Goal: Transaction & Acquisition: Obtain resource

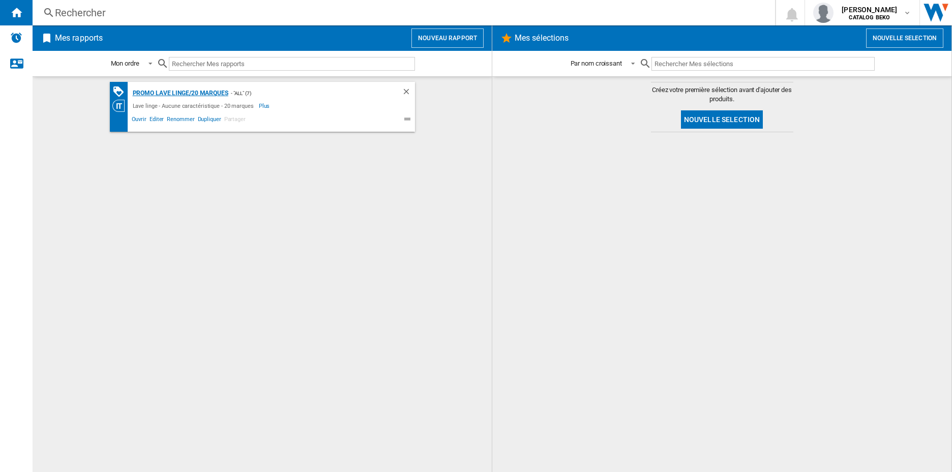
click at [186, 94] on div "PROMO Lave linge/20 marques" at bounding box center [179, 93] width 98 height 13
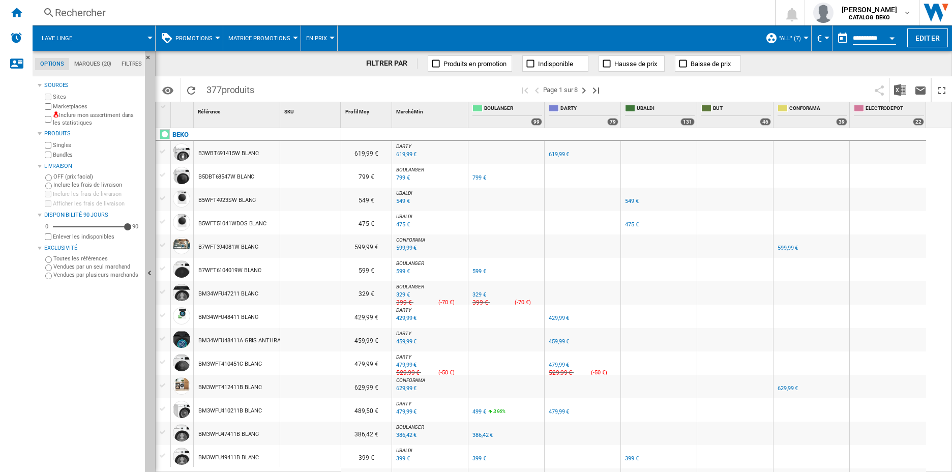
click at [146, 40] on span at bounding box center [118, 37] width 64 height 25
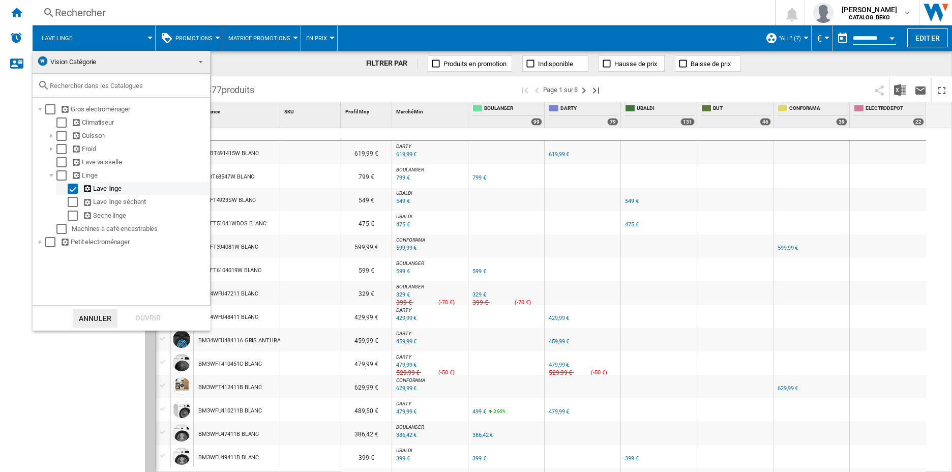
click at [71, 189] on div "Select" at bounding box center [73, 189] width 10 height 10
click at [51, 152] on div at bounding box center [51, 149] width 10 height 10
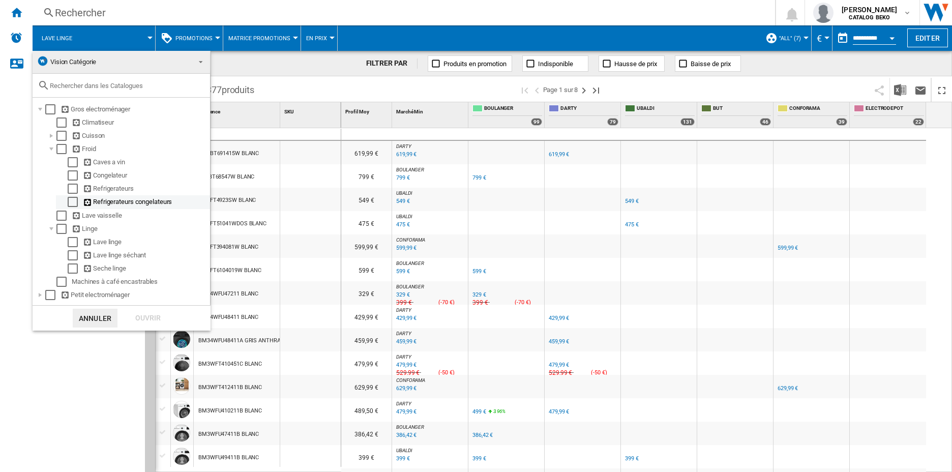
click at [65, 203] on div at bounding box center [62, 202] width 10 height 10
click at [73, 203] on div "Select" at bounding box center [73, 202] width 10 height 10
click at [145, 311] on div "Ouvrir" at bounding box center [148, 318] width 45 height 19
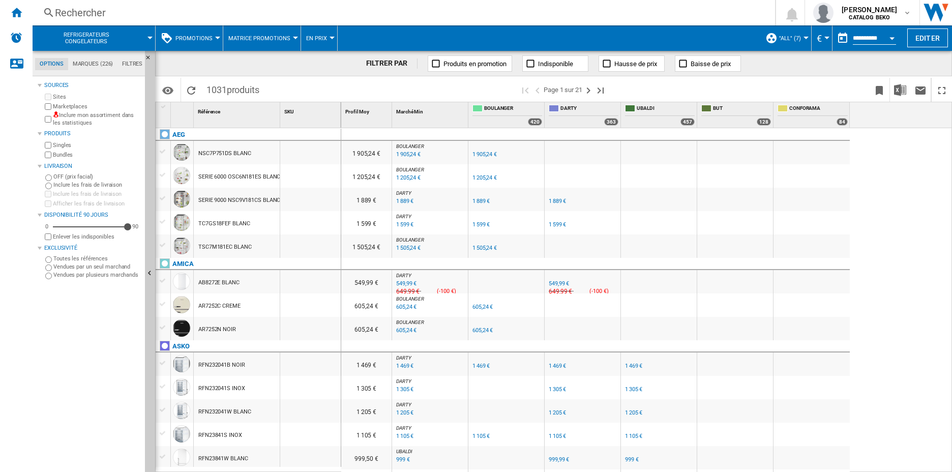
click at [893, 35] on button "Open calendar" at bounding box center [892, 36] width 18 height 18
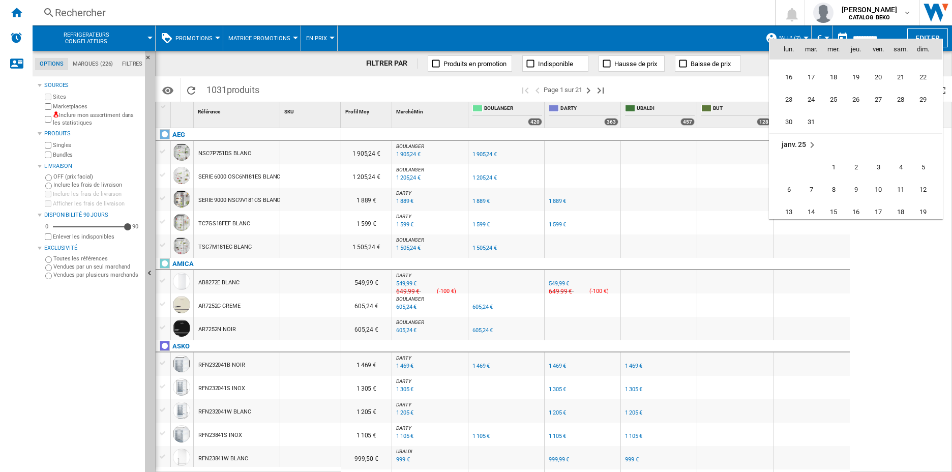
scroll to position [3886, 0]
click at [835, 142] on span "8" at bounding box center [833, 139] width 20 height 20
type input "**********"
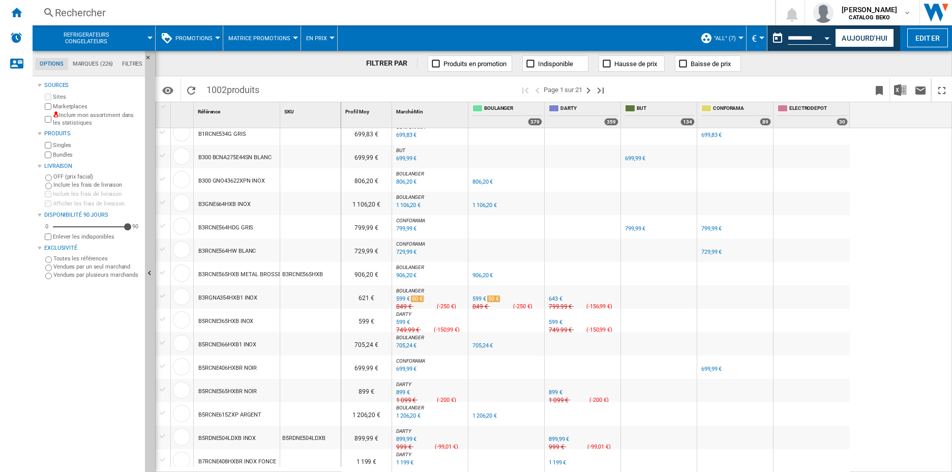
click at [435, 63] on ng-md-icon at bounding box center [436, 63] width 10 height 10
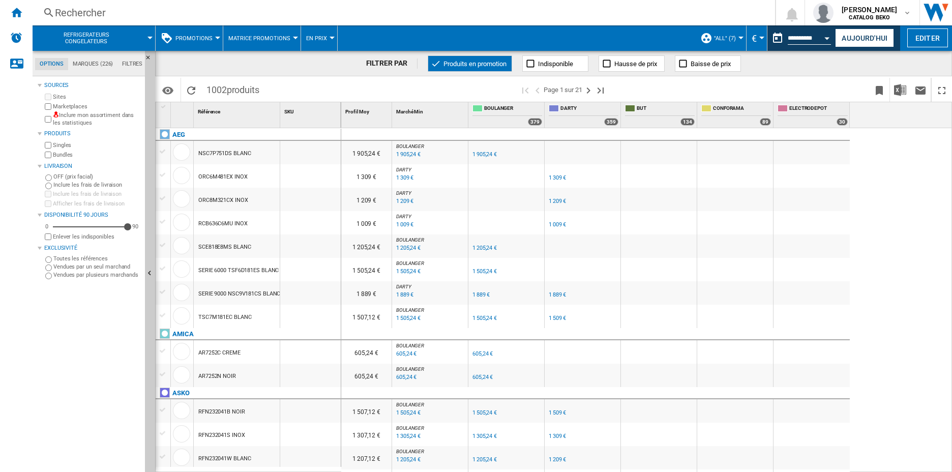
click at [434, 63] on ng-md-icon at bounding box center [436, 63] width 10 height 10
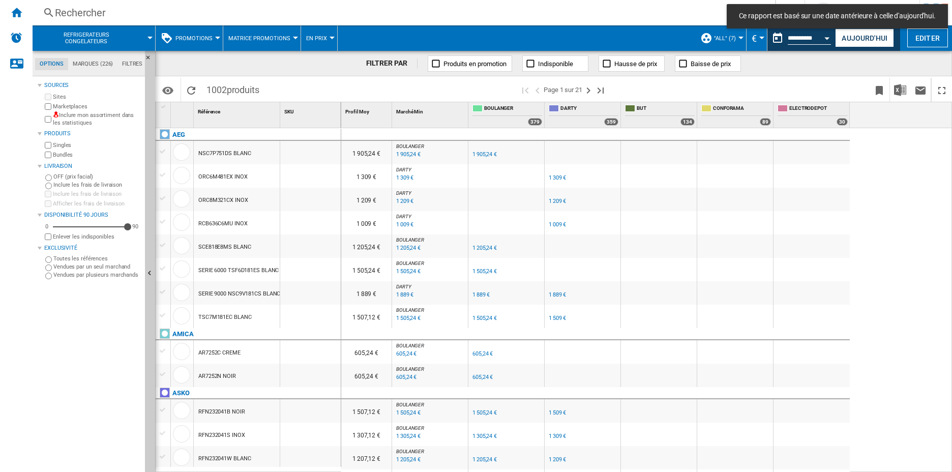
click at [100, 60] on md-tab-item "Marques (226)" at bounding box center [92, 64] width 49 height 12
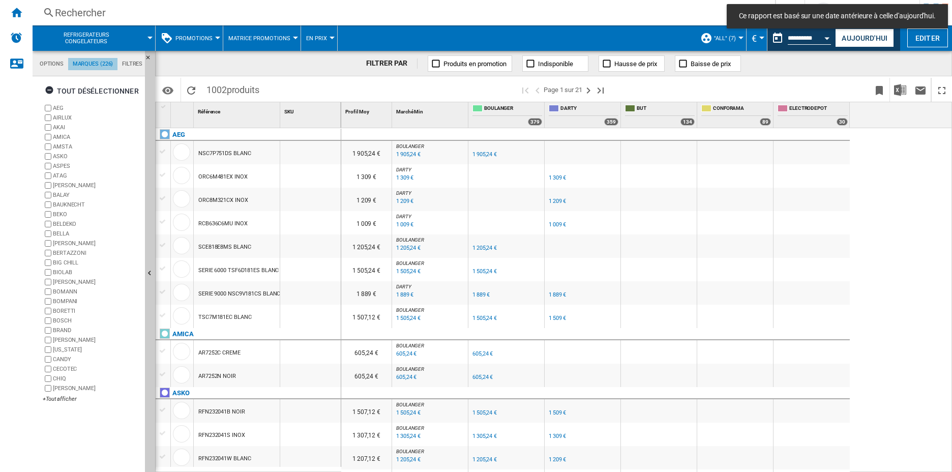
scroll to position [39, 0]
click at [47, 90] on ng-md-icon "button" at bounding box center [51, 91] width 12 height 12
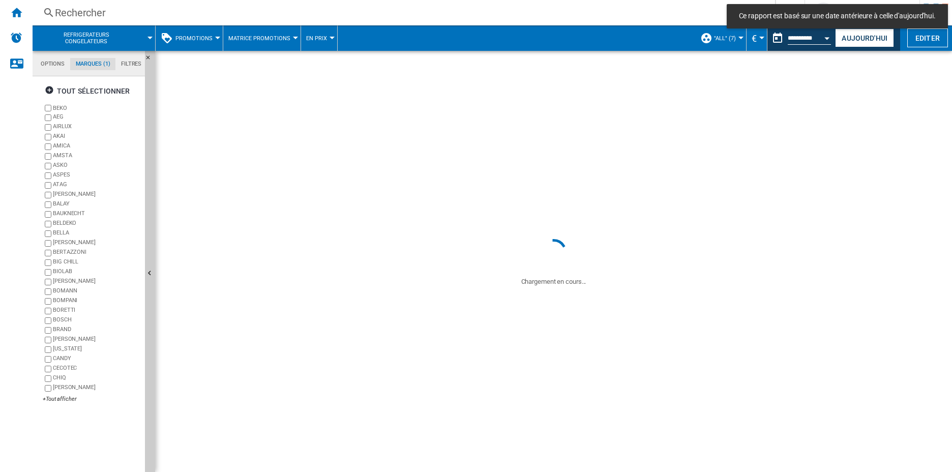
click at [64, 400] on div "+Tout afficher" at bounding box center [92, 399] width 98 height 8
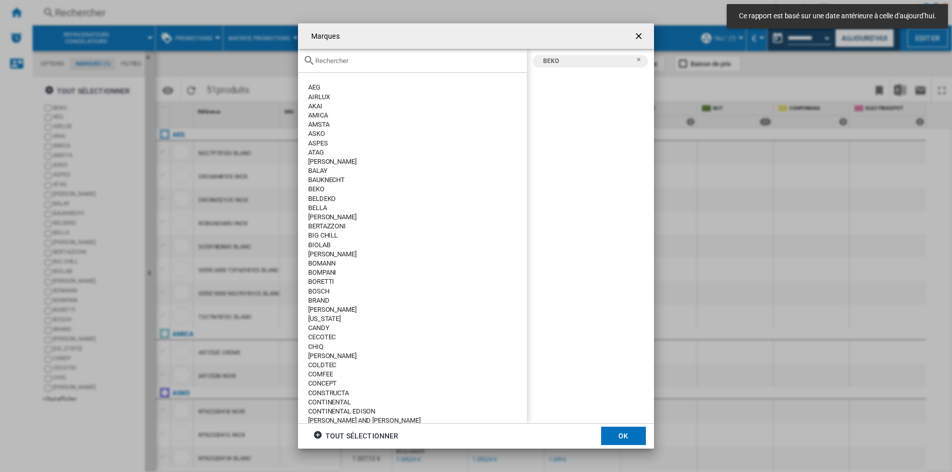
click at [641, 34] on ng-md-icon "getI18NText('BUTTONS.CLOSE_DIALOG')" at bounding box center [640, 37] width 12 height 12
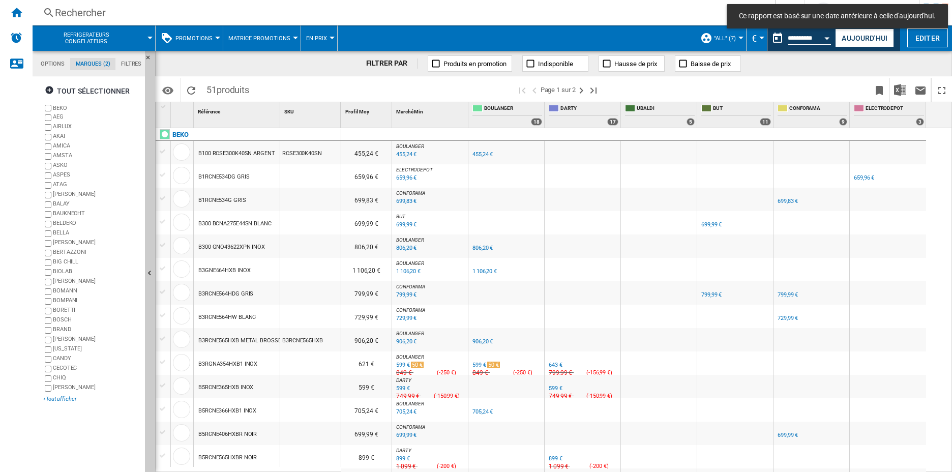
click at [65, 401] on div "+Tout afficher" at bounding box center [92, 399] width 98 height 8
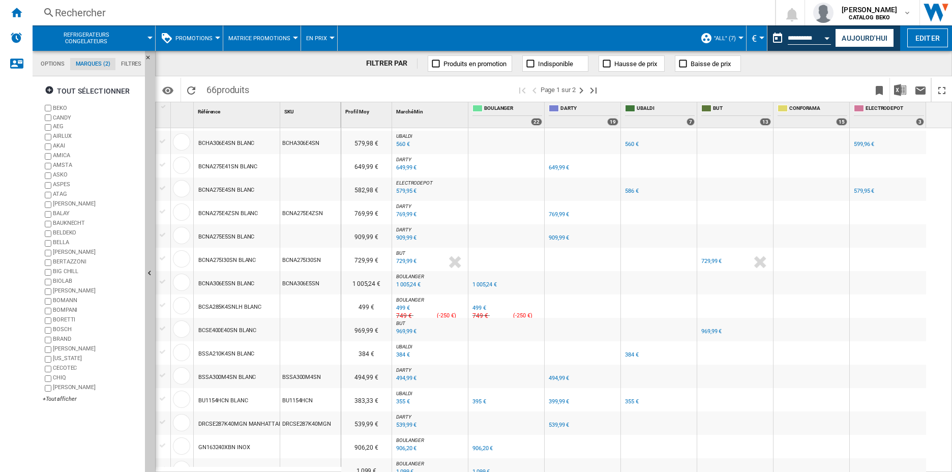
scroll to position [75, 0]
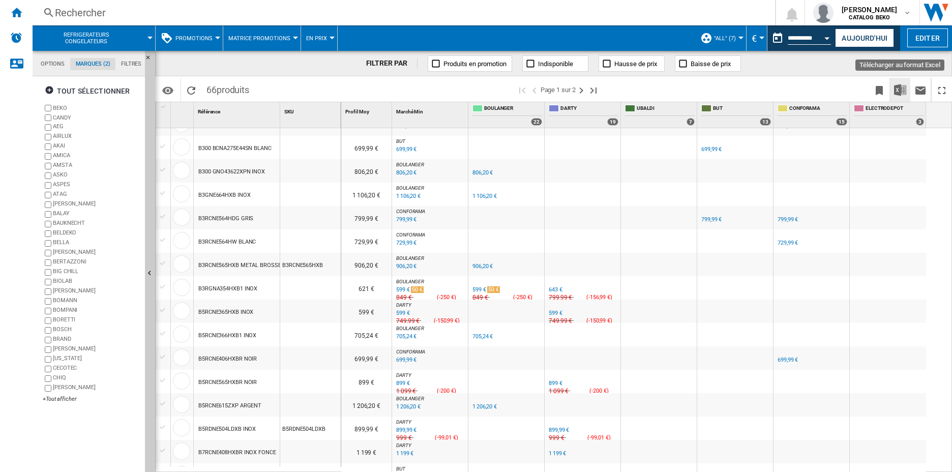
click at [901, 90] on img "Télécharger au format Excel" at bounding box center [900, 90] width 12 height 12
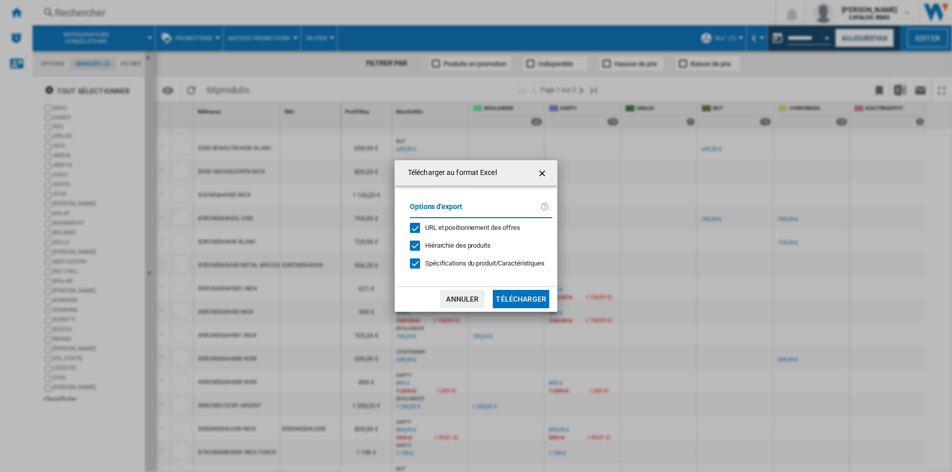
click at [533, 300] on button "Télécharger" at bounding box center [521, 299] width 56 height 18
